Goal: Task Accomplishment & Management: Use online tool/utility

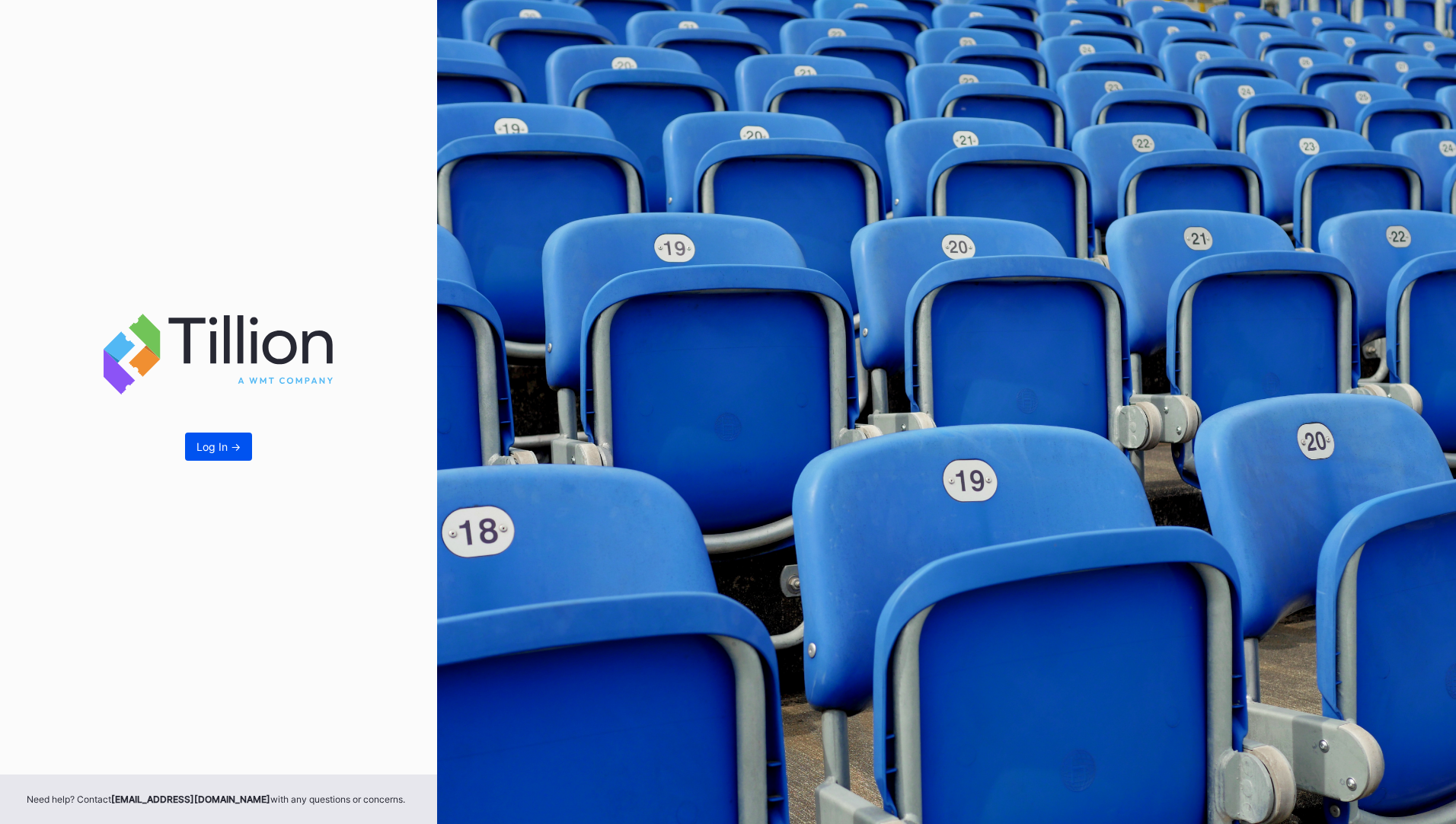
click at [224, 441] on div "Log In ->" at bounding box center [219, 446] width 44 height 13
click at [211, 429] on div "Log In ->" at bounding box center [219, 387] width 437 height 774
click at [211, 435] on button "Log In ->" at bounding box center [218, 446] width 67 height 28
click at [197, 447] on div "Log In ->" at bounding box center [219, 446] width 44 height 13
click at [225, 443] on div "Log In ->" at bounding box center [219, 446] width 44 height 13
